Goal: Task Accomplishment & Management: Manage account settings

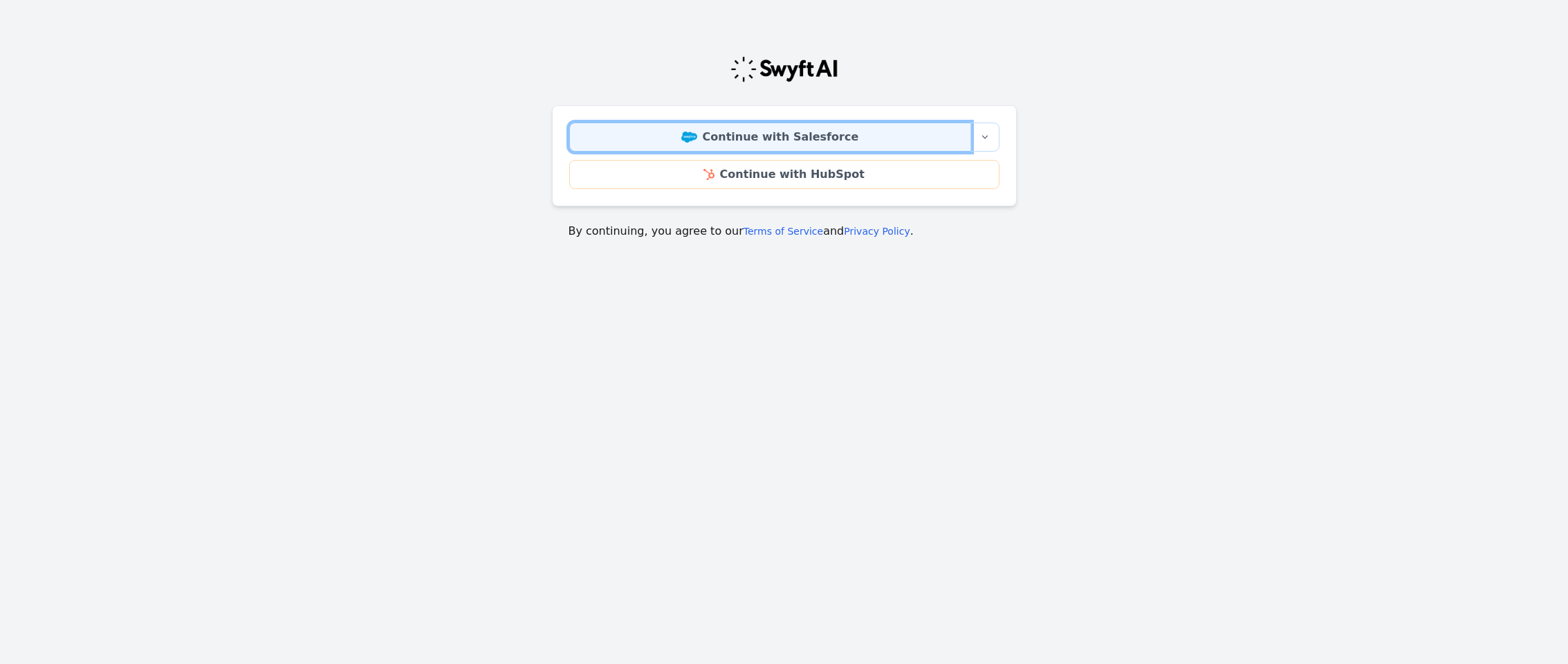
click at [638, 137] on link "Continue with Salesforce" at bounding box center [770, 137] width 402 height 29
click at [697, 142] on img at bounding box center [689, 137] width 16 height 11
click at [721, 145] on link "Continue with Salesforce" at bounding box center [770, 137] width 402 height 29
